Goal: Task Accomplishment & Management: Use online tool/utility

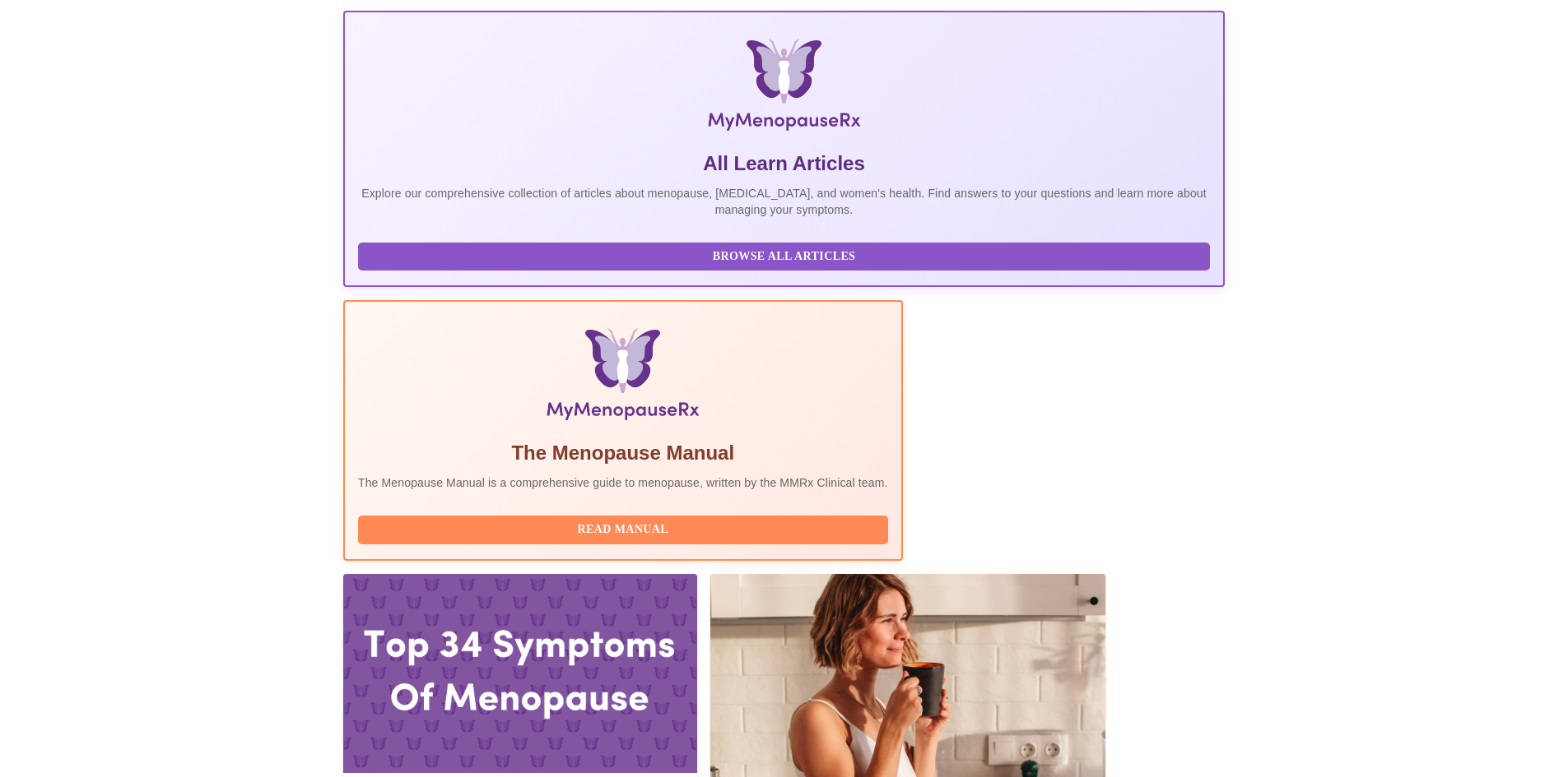
scroll to position [262, 0]
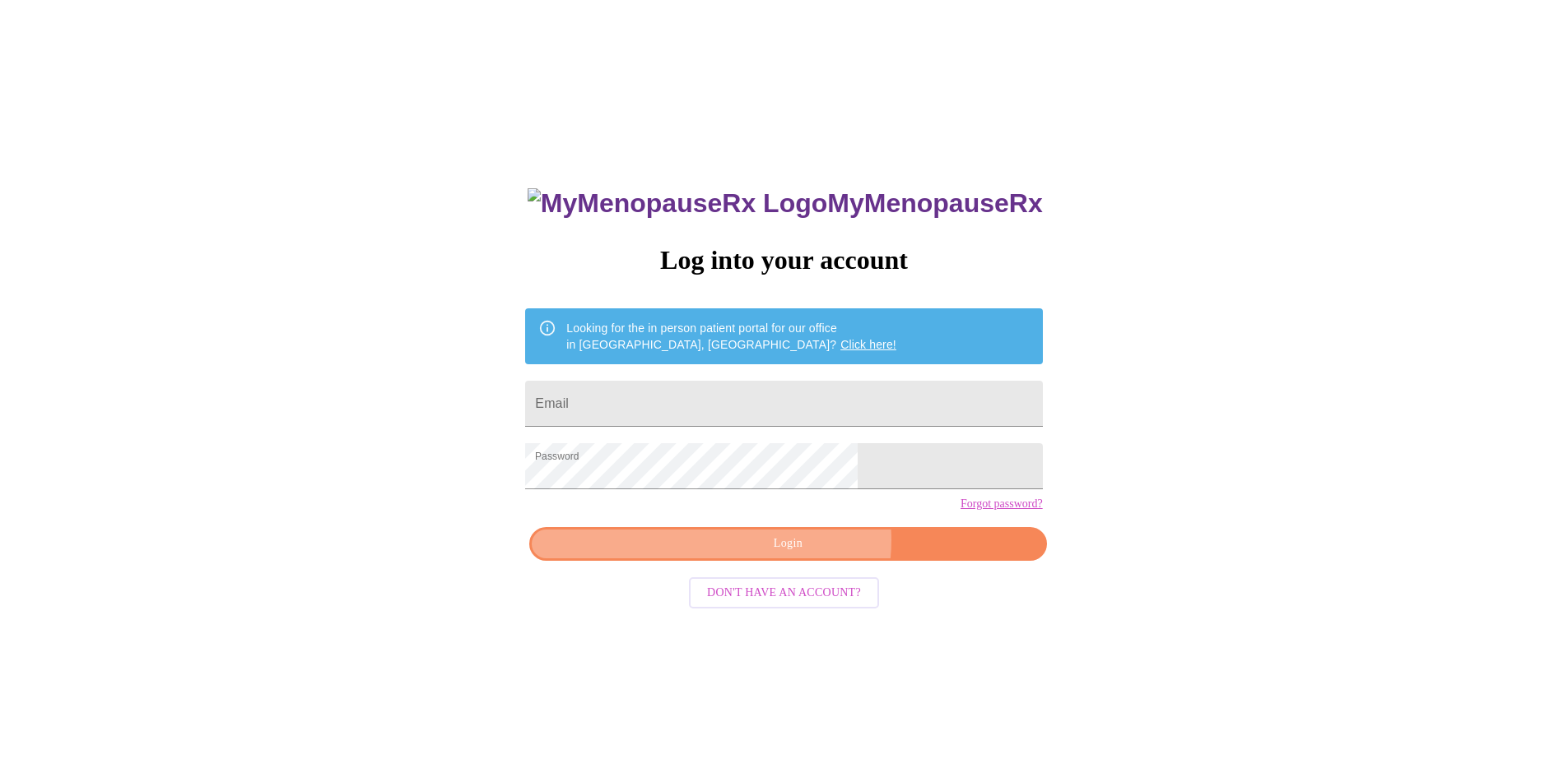
click at [803, 555] on span "Login" at bounding box center [787, 544] width 479 height 21
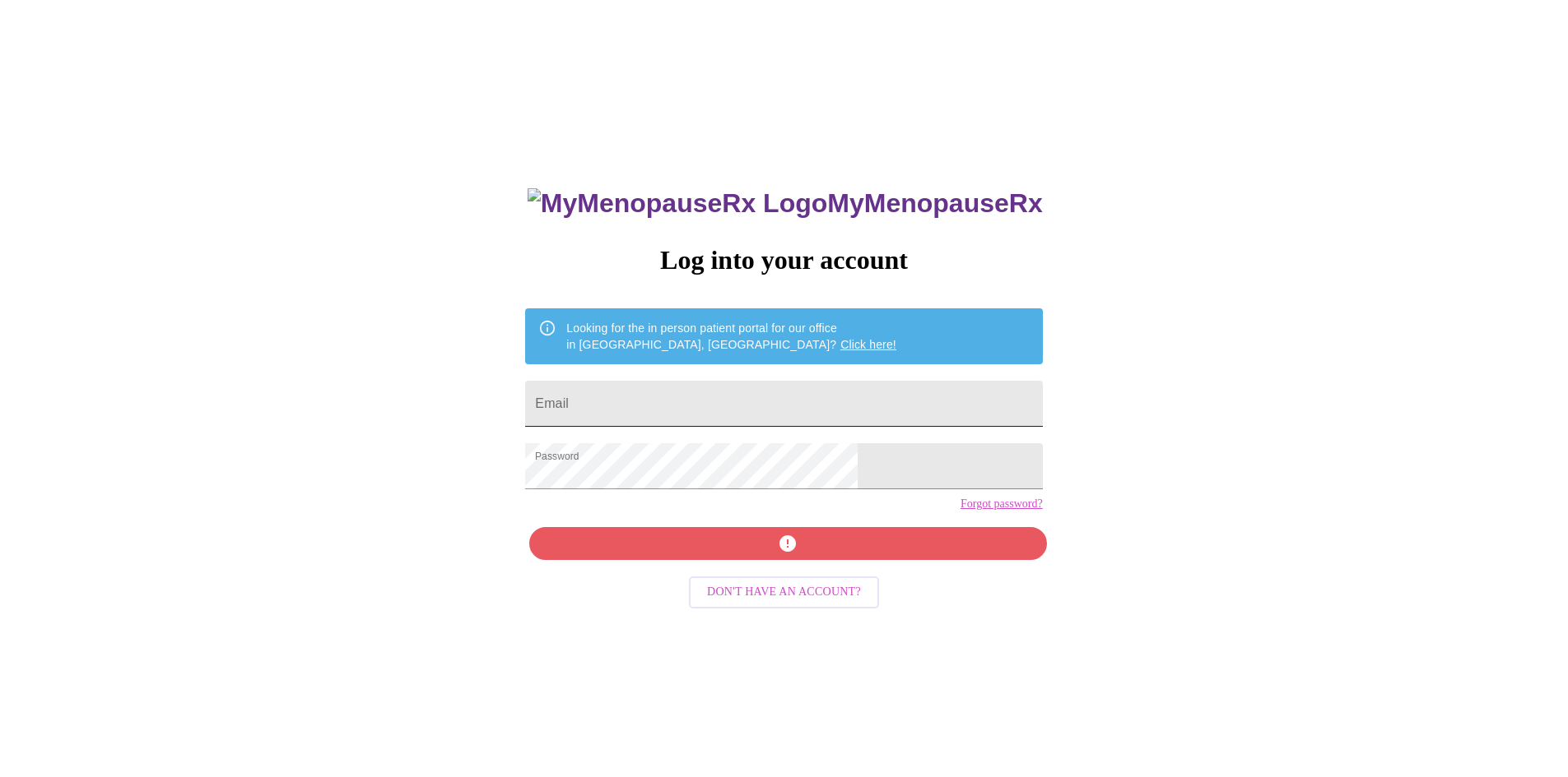
click at [734, 390] on input "Email" at bounding box center [783, 404] width 517 height 46
type input "anja.fofana@gehealthcare.com"
click at [820, 568] on div "MyMenopauseRx Log into your account Looking for the in person patient portal fo…" at bounding box center [783, 551] width 550 height 777
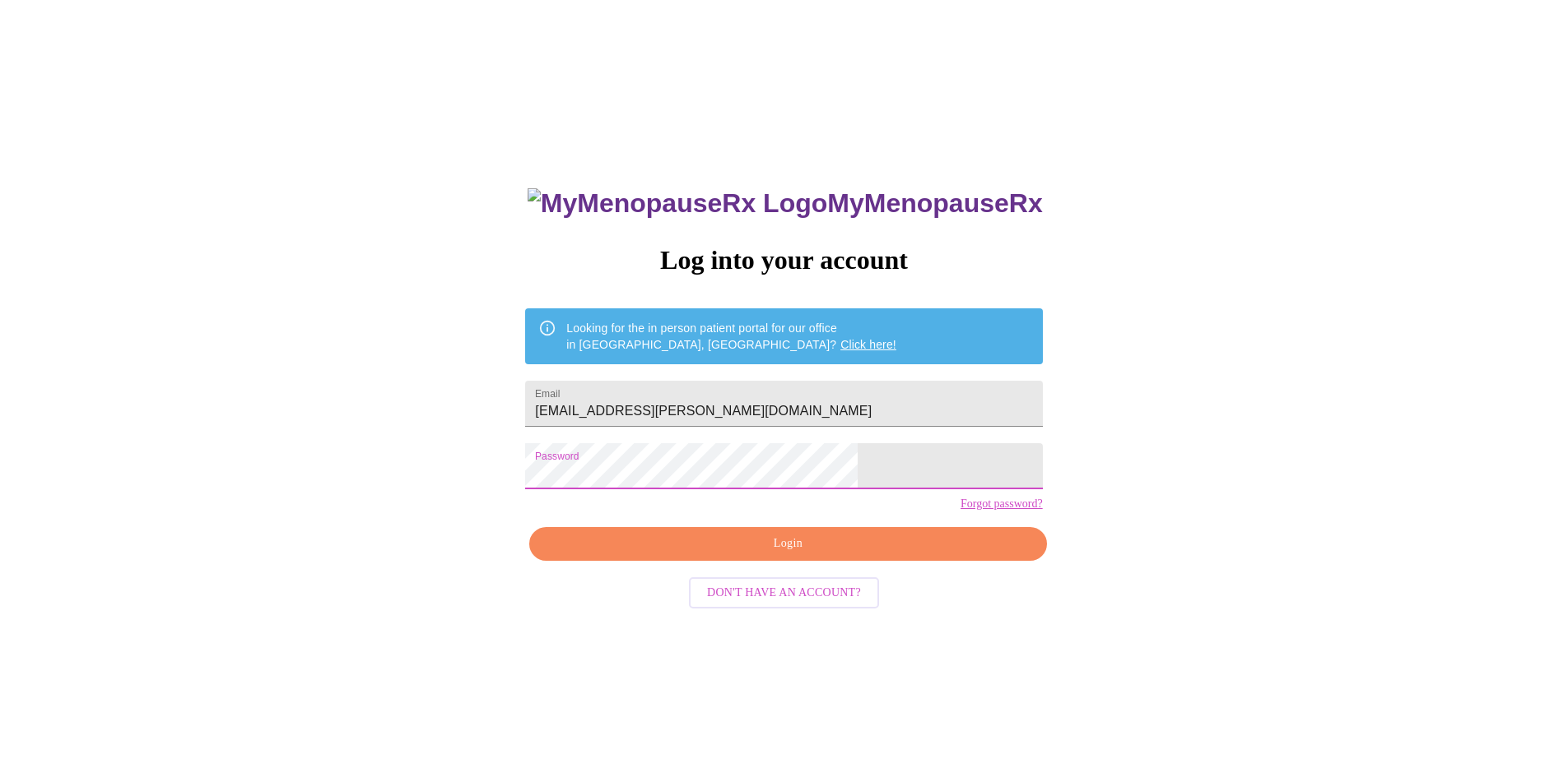
click at [771, 555] on span "Login" at bounding box center [787, 544] width 479 height 21
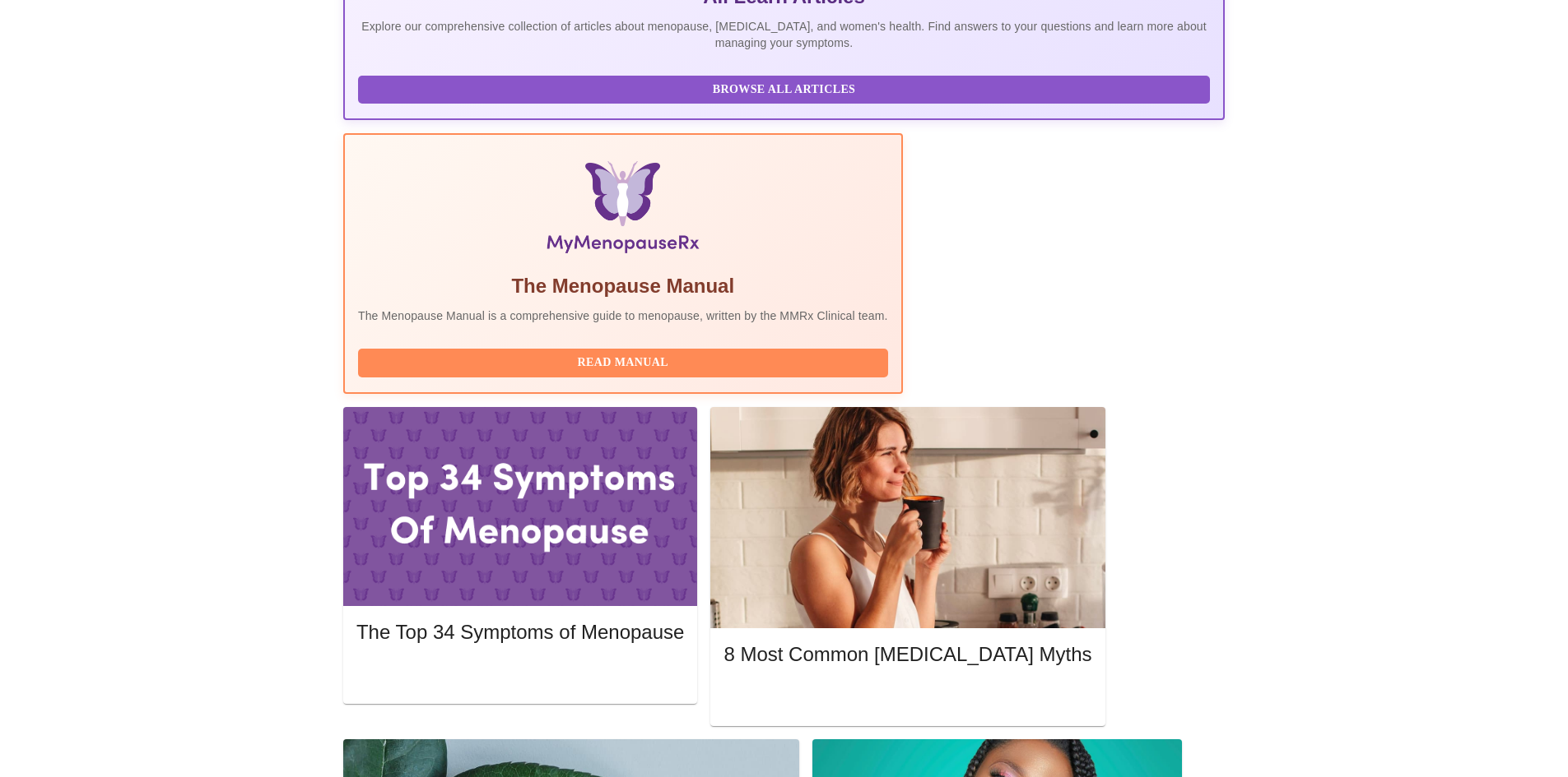
scroll to position [412, 0]
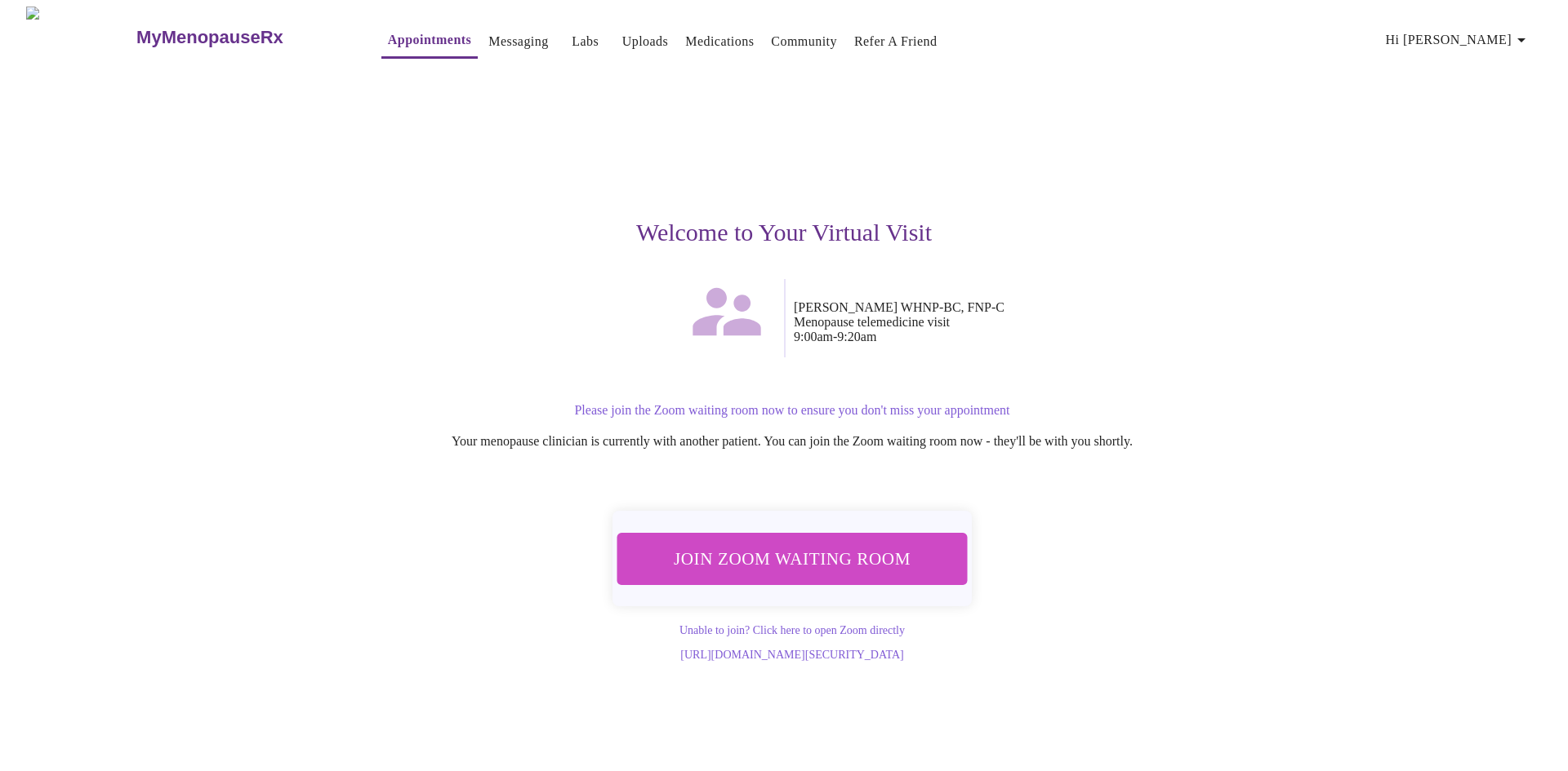
click at [797, 545] on span "Join Zoom Waiting Room" at bounding box center [792, 559] width 307 height 30
